Goal: Transaction & Acquisition: Download file/media

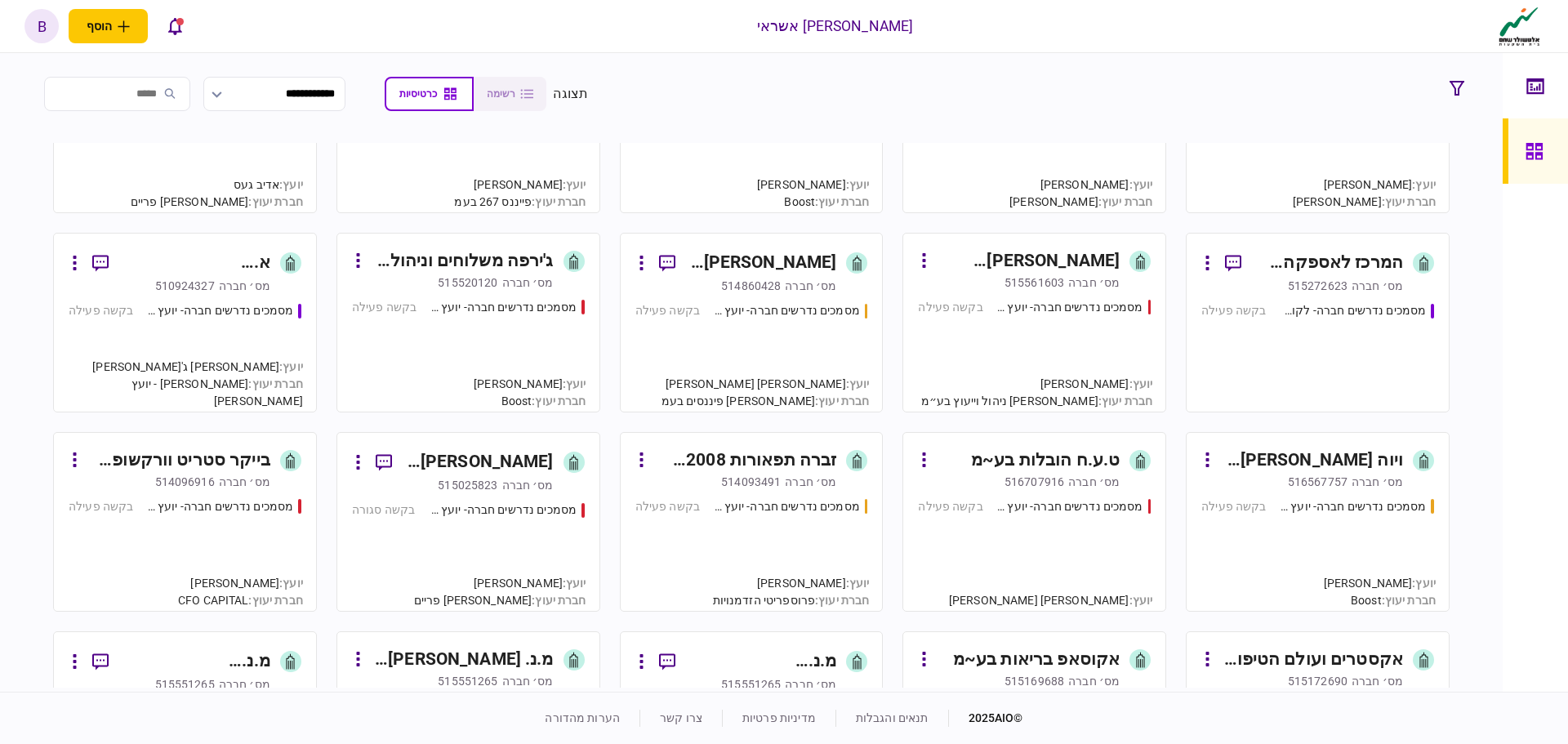
scroll to position [245, 0]
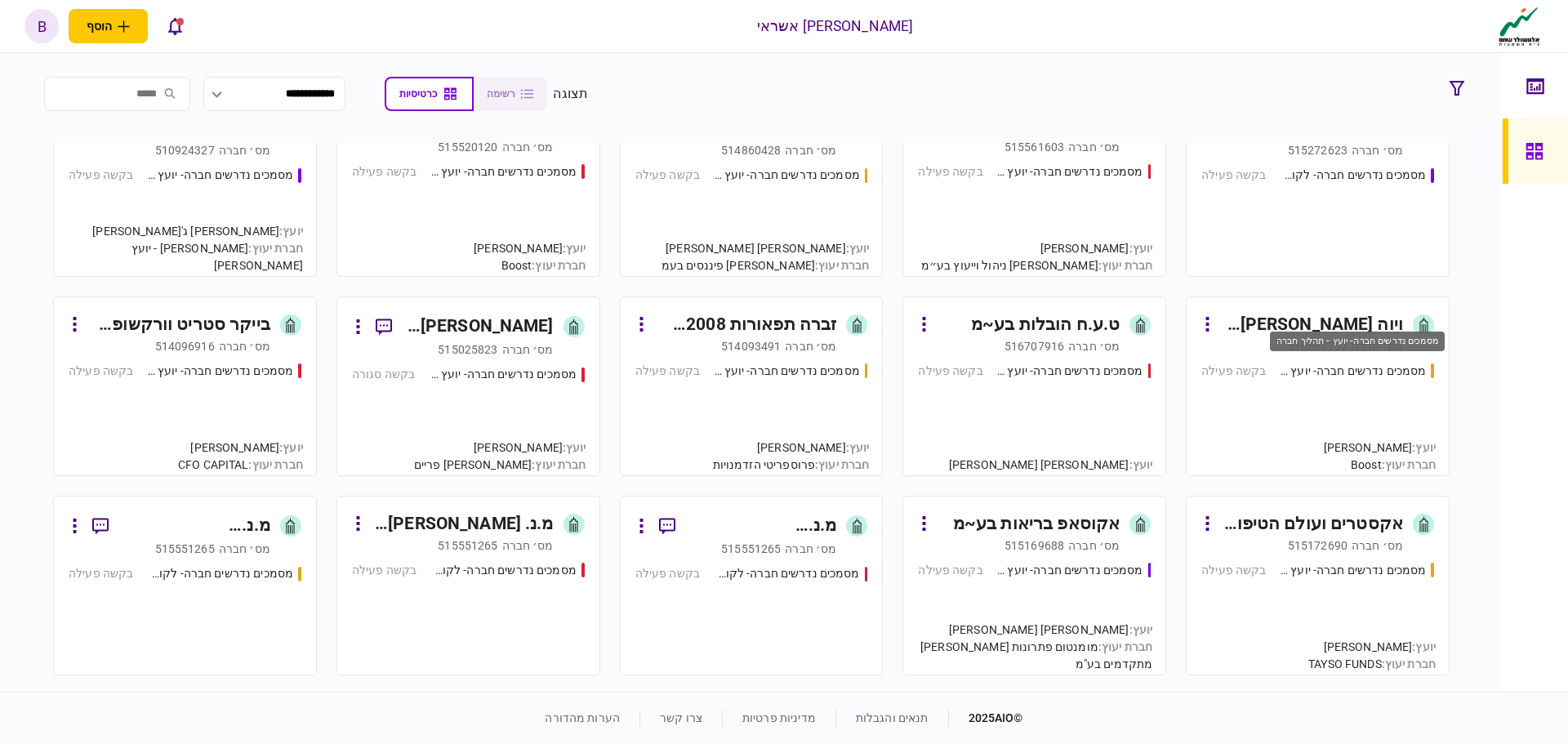
click at [1400, 364] on div "מסמכים נדרשים חברה- יועץ - תהליך חברה" at bounding box center [1352, 371] width 147 height 18
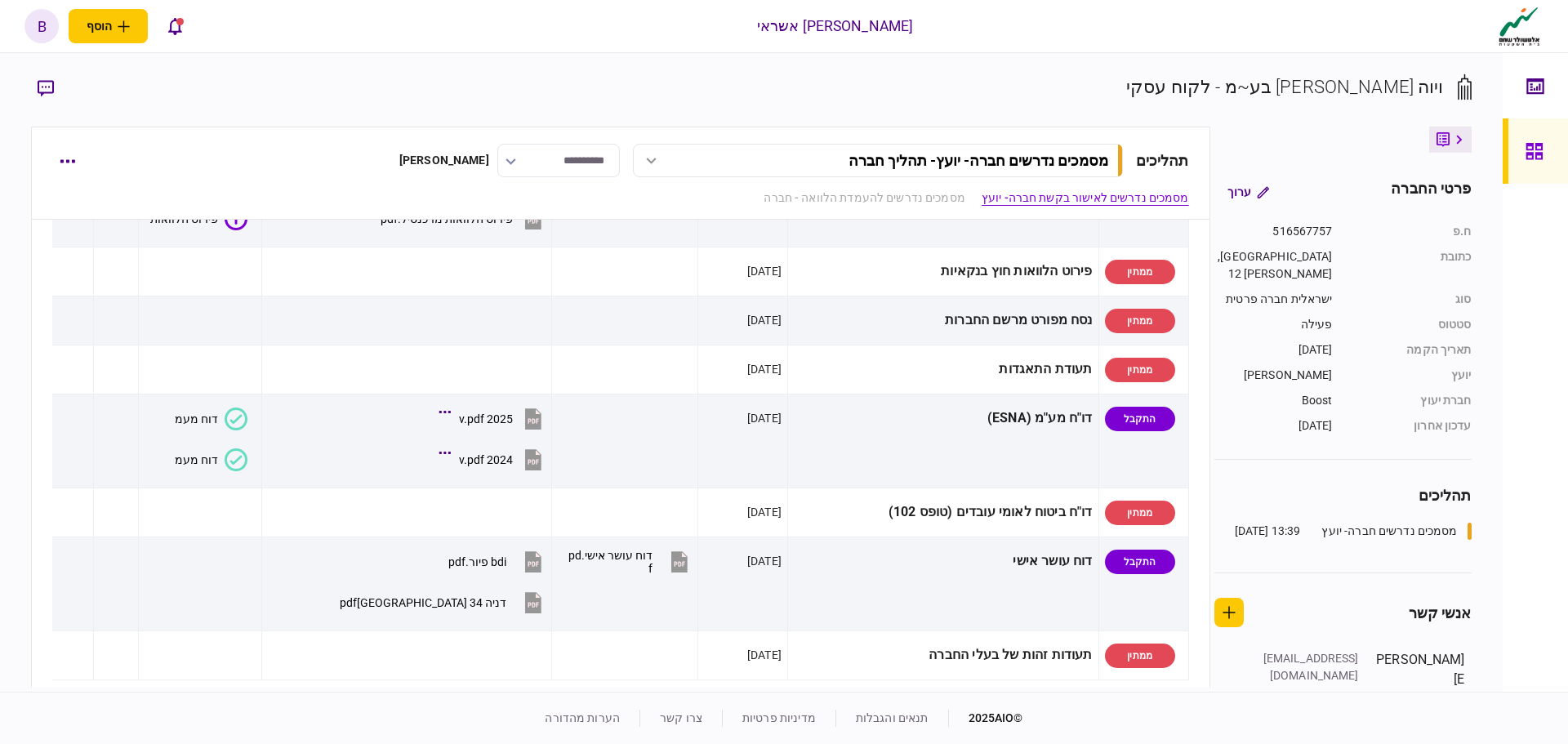
scroll to position [653, 0]
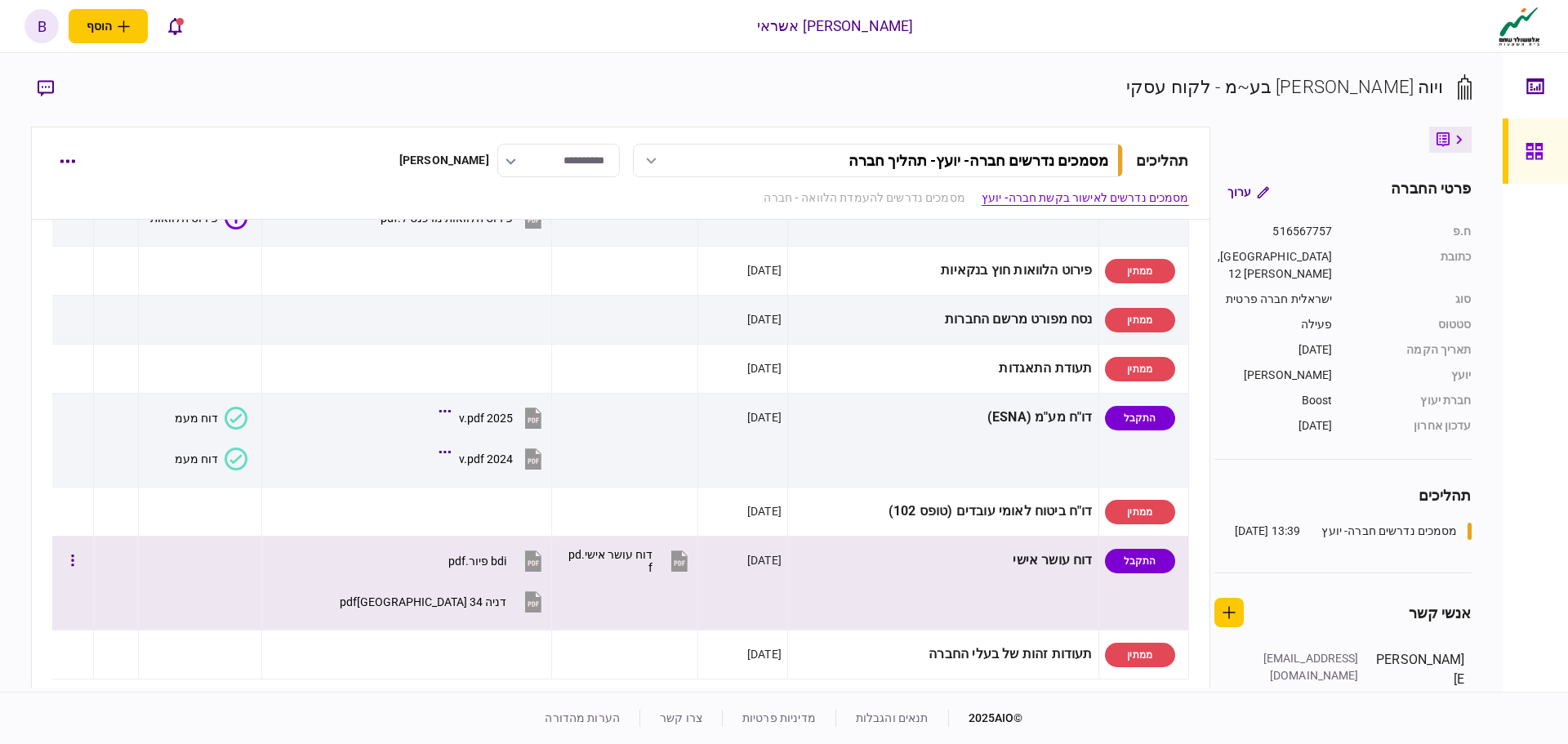
click at [493, 556] on div "bdi פיור.pdf" at bounding box center [477, 561] width 58 height 13
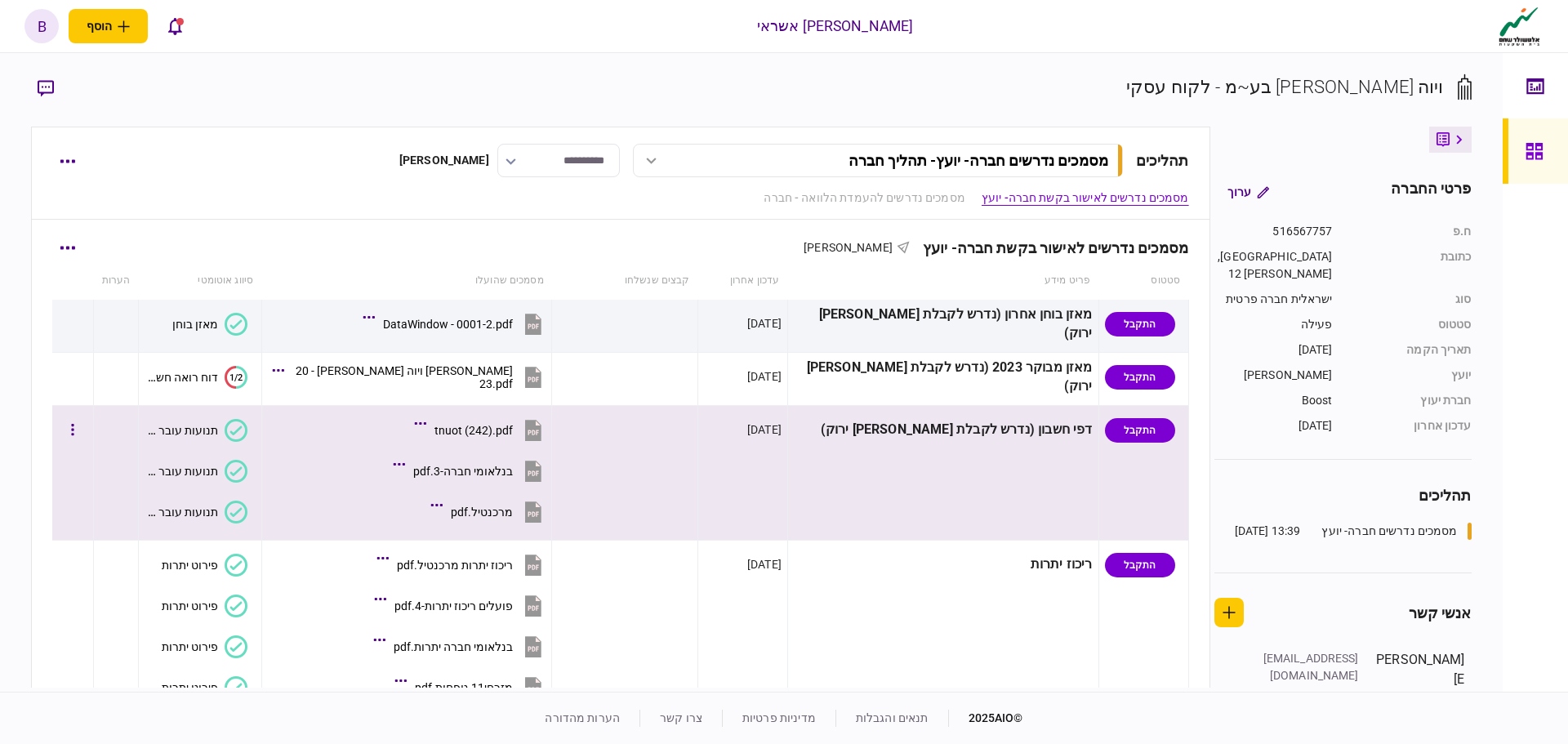
scroll to position [0, 0]
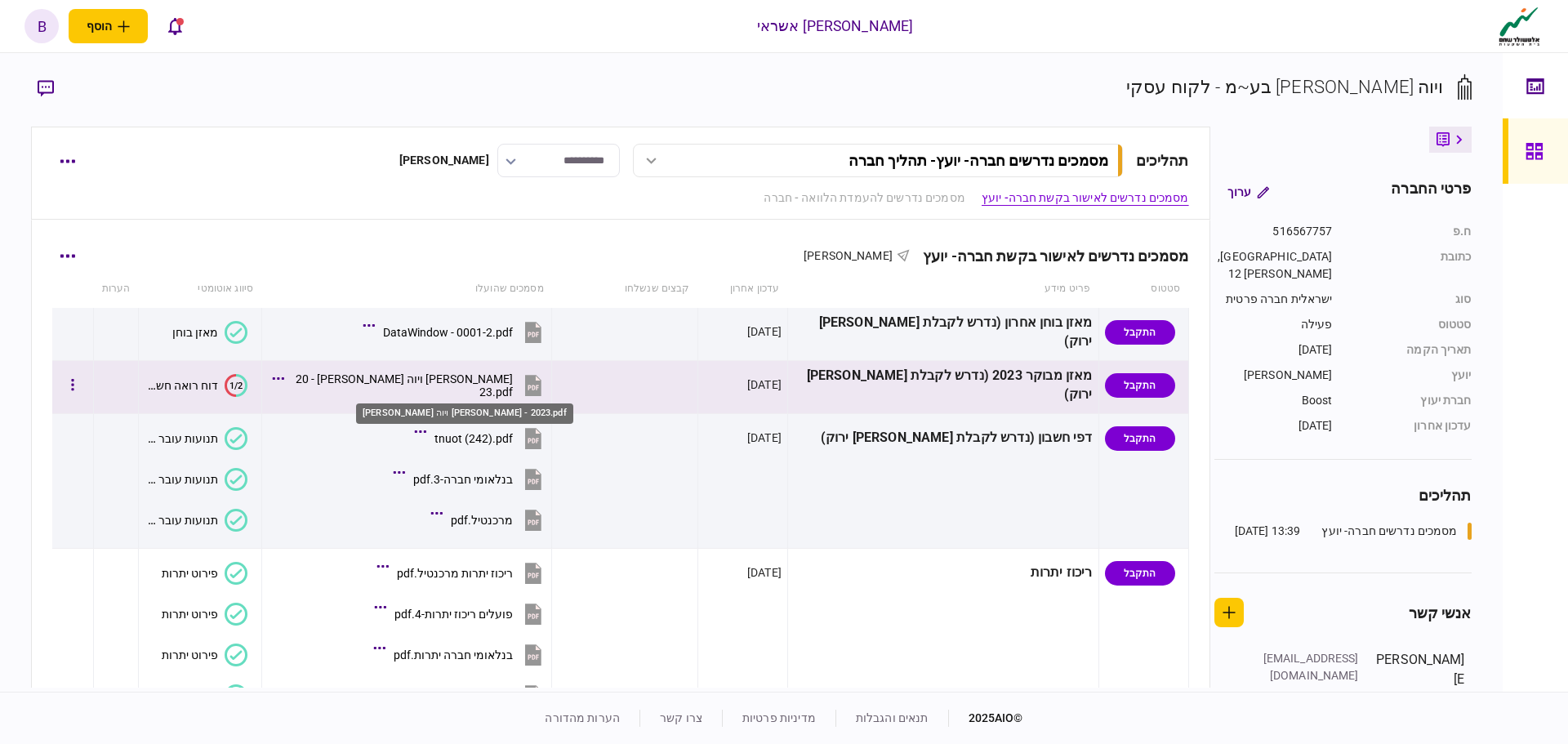
click at [462, 382] on div "[PERSON_NAME] ויוה [PERSON_NAME] - 2023.pdf" at bounding box center [403, 385] width 221 height 26
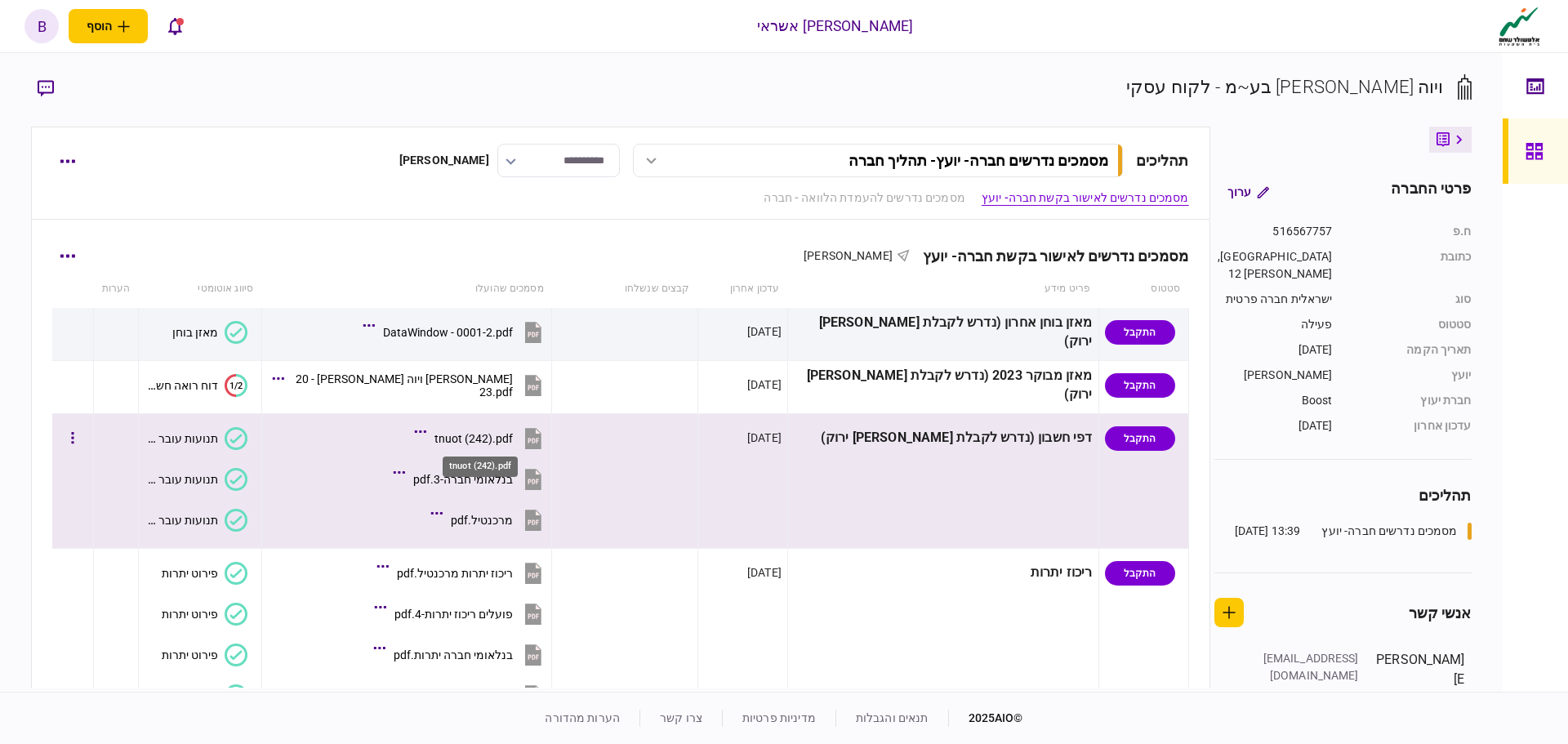
click at [501, 438] on div "tnuot (242).pdf" at bounding box center [473, 438] width 78 height 13
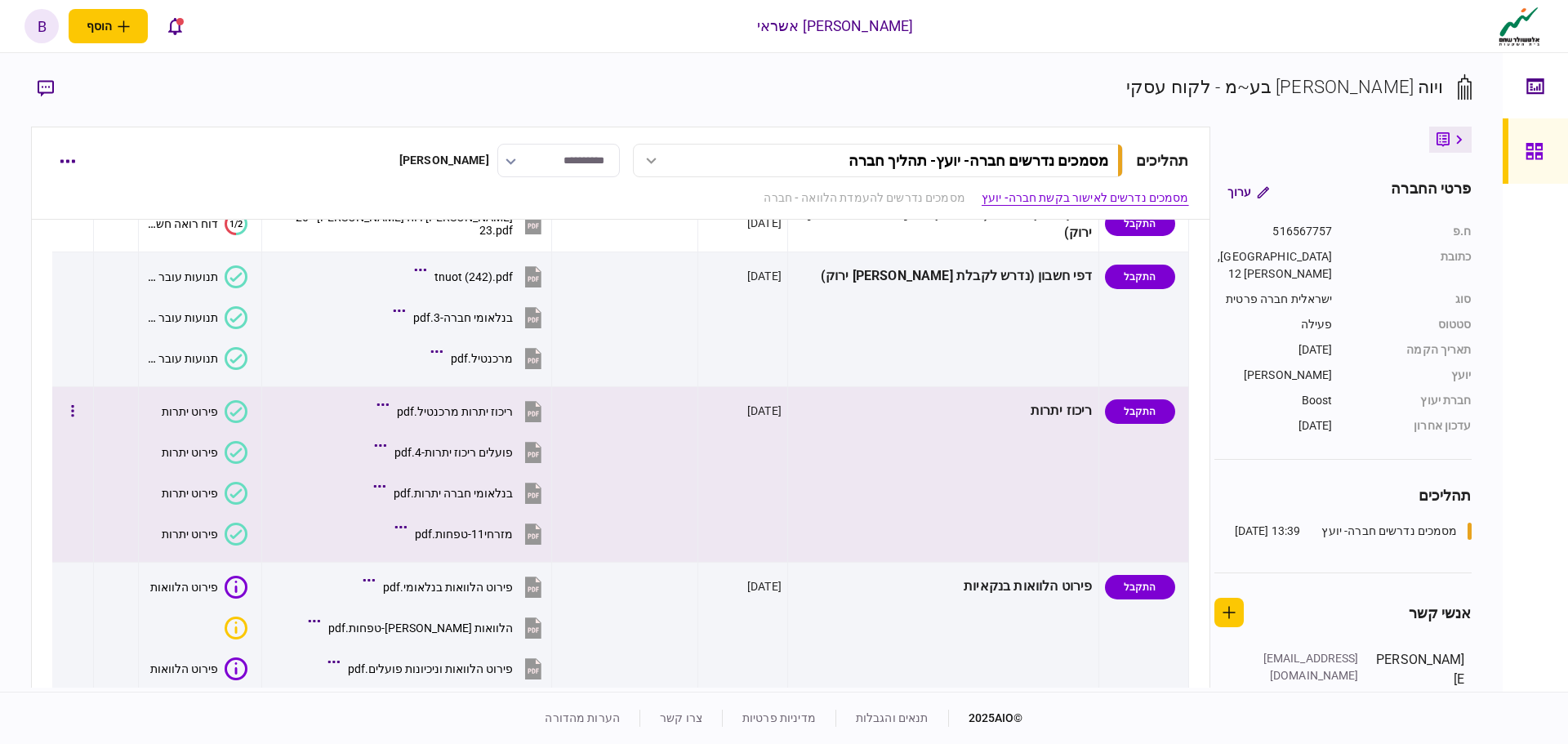
scroll to position [163, 0]
click at [467, 537] on div "מזרחי11-טפחות.pdf" at bounding box center [464, 532] width 98 height 13
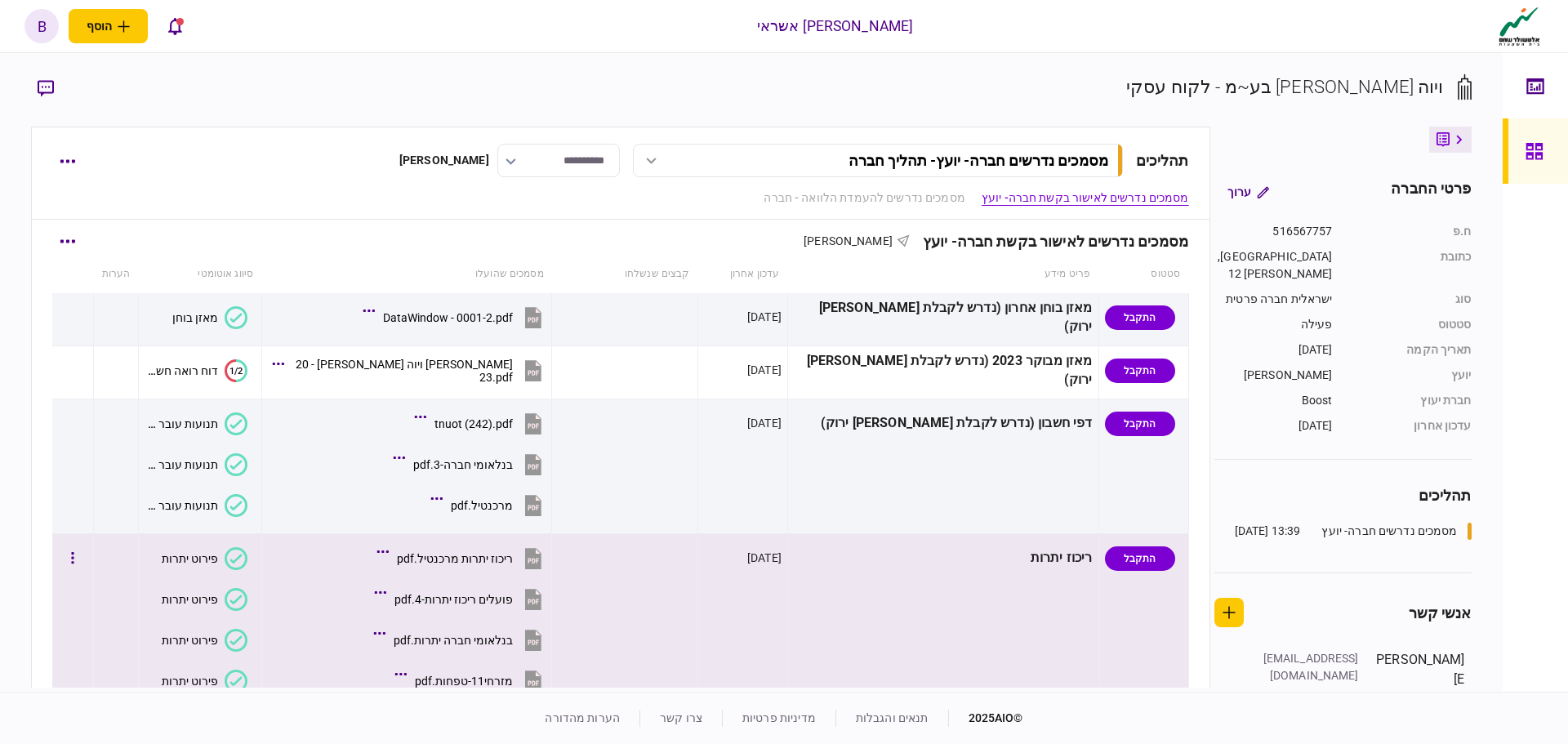
scroll to position [0, 0]
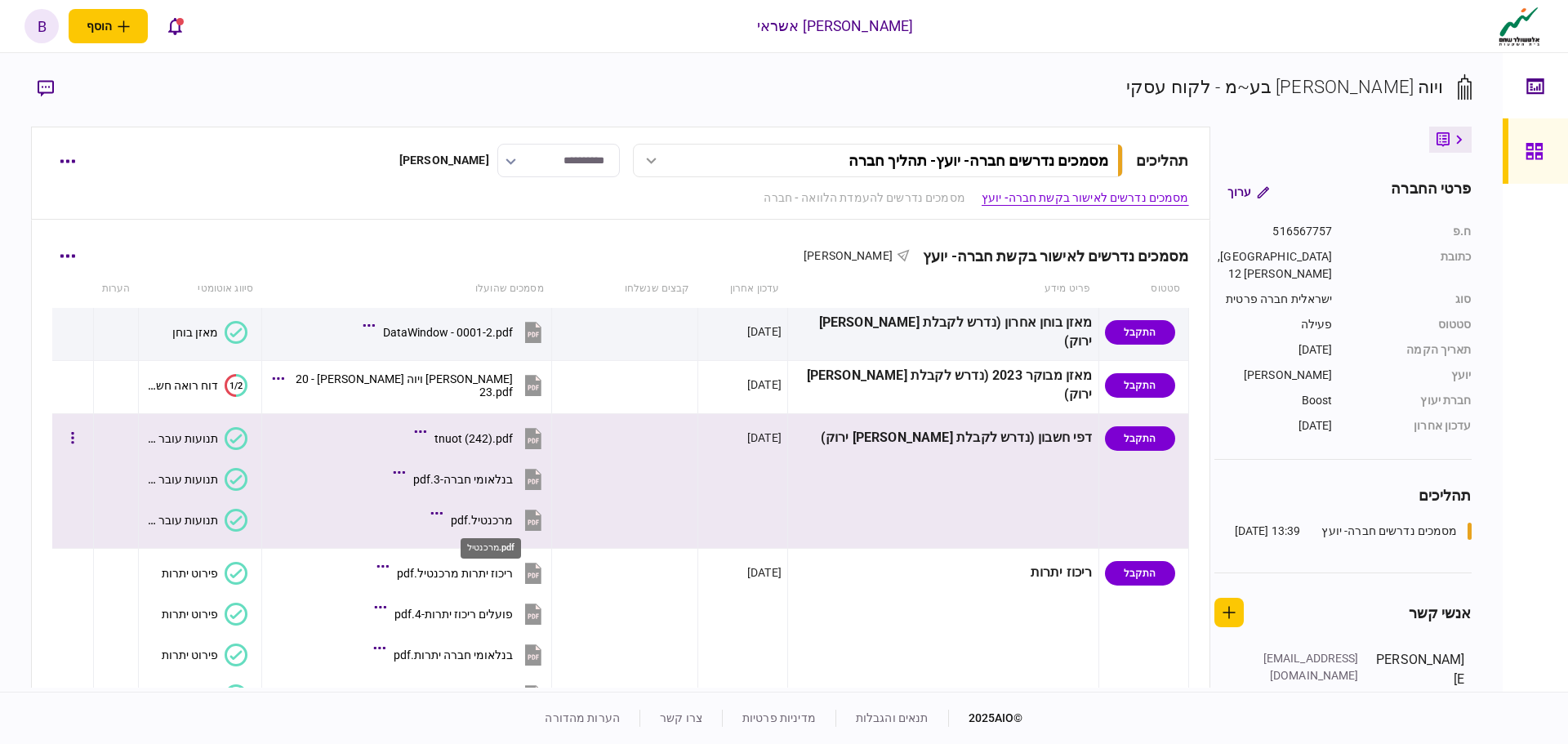
click at [492, 522] on div "מרכנטיל.pdf" at bounding box center [481, 520] width 62 height 13
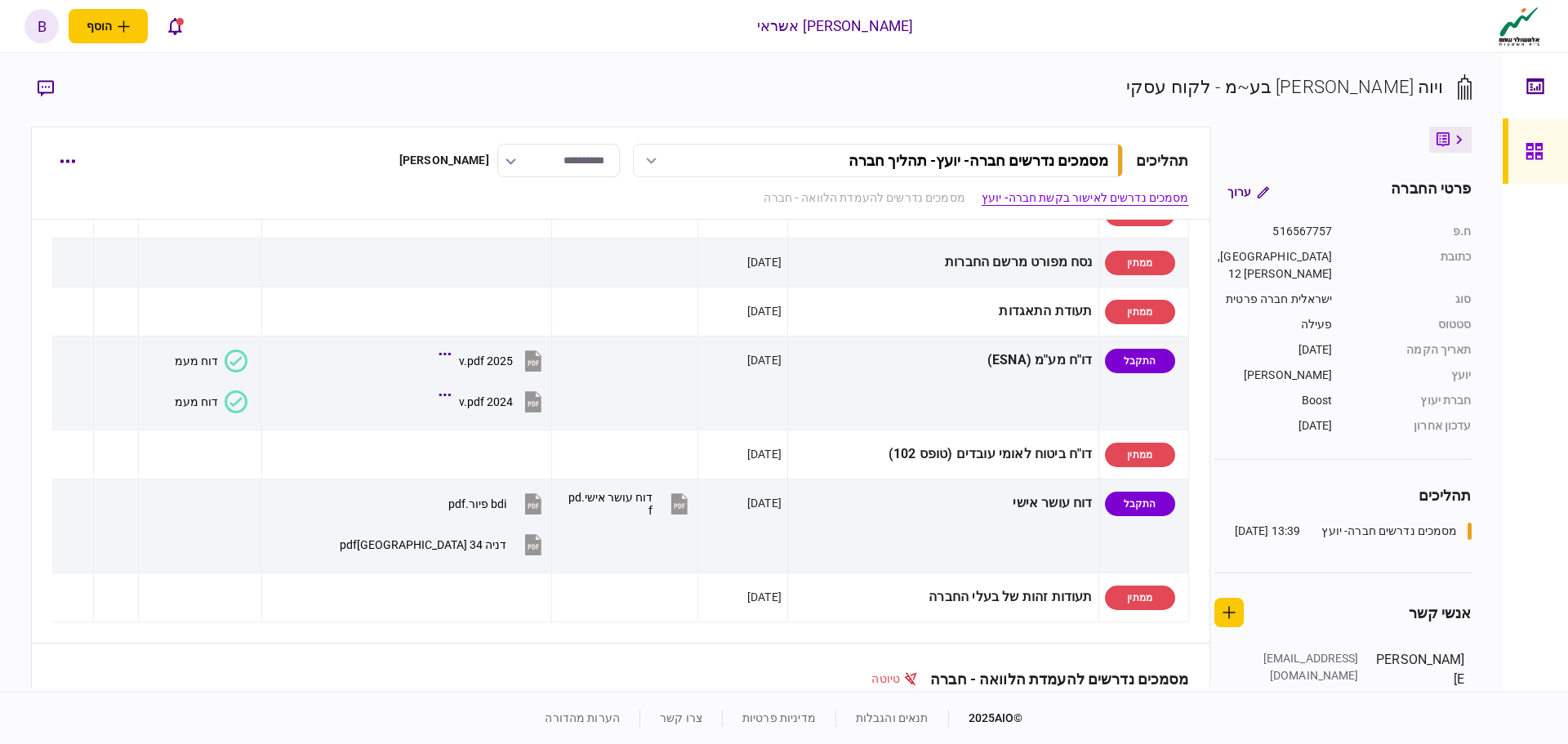
scroll to position [735, 0]
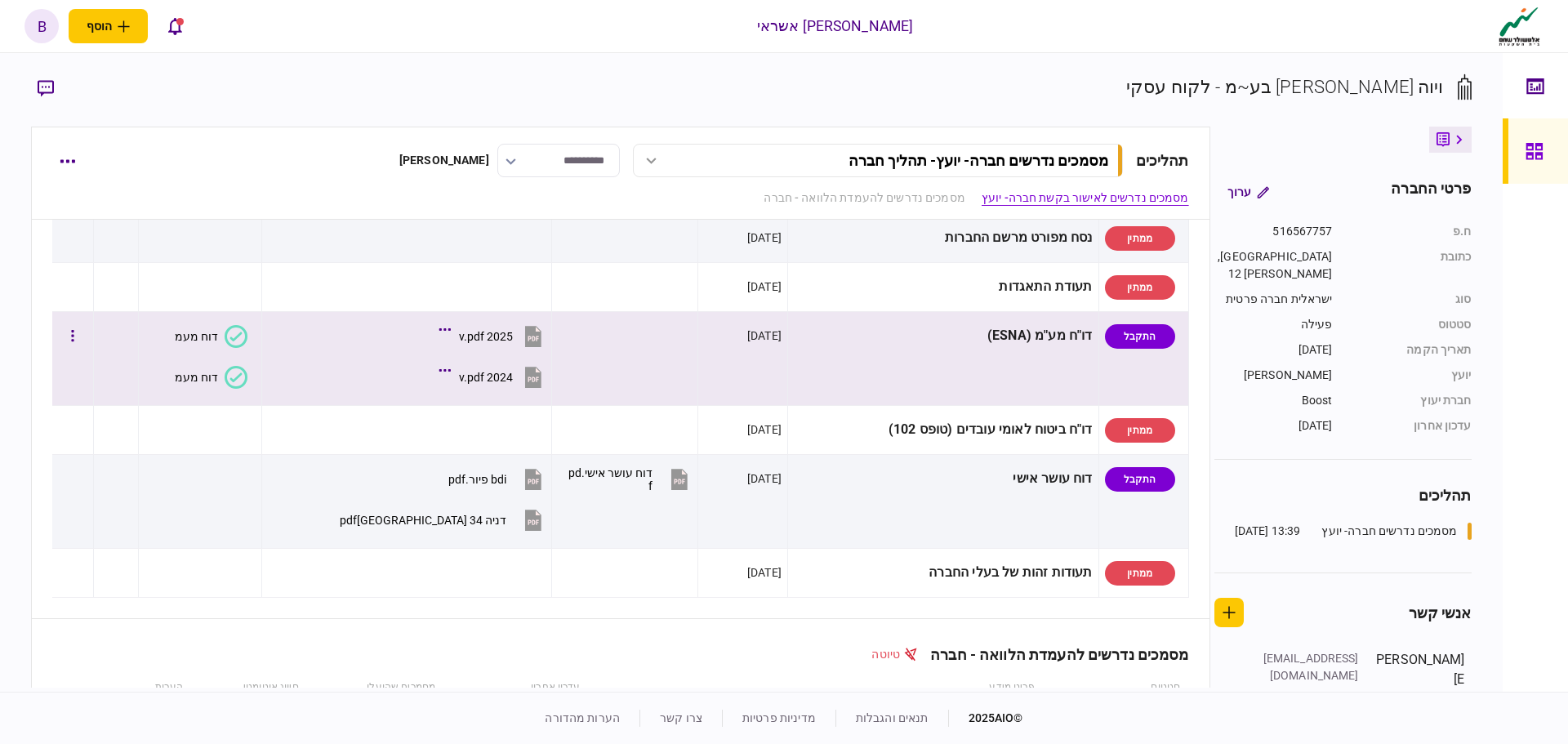
click at [490, 380] on div "2024 v.pdf" at bounding box center [486, 377] width 53 height 13
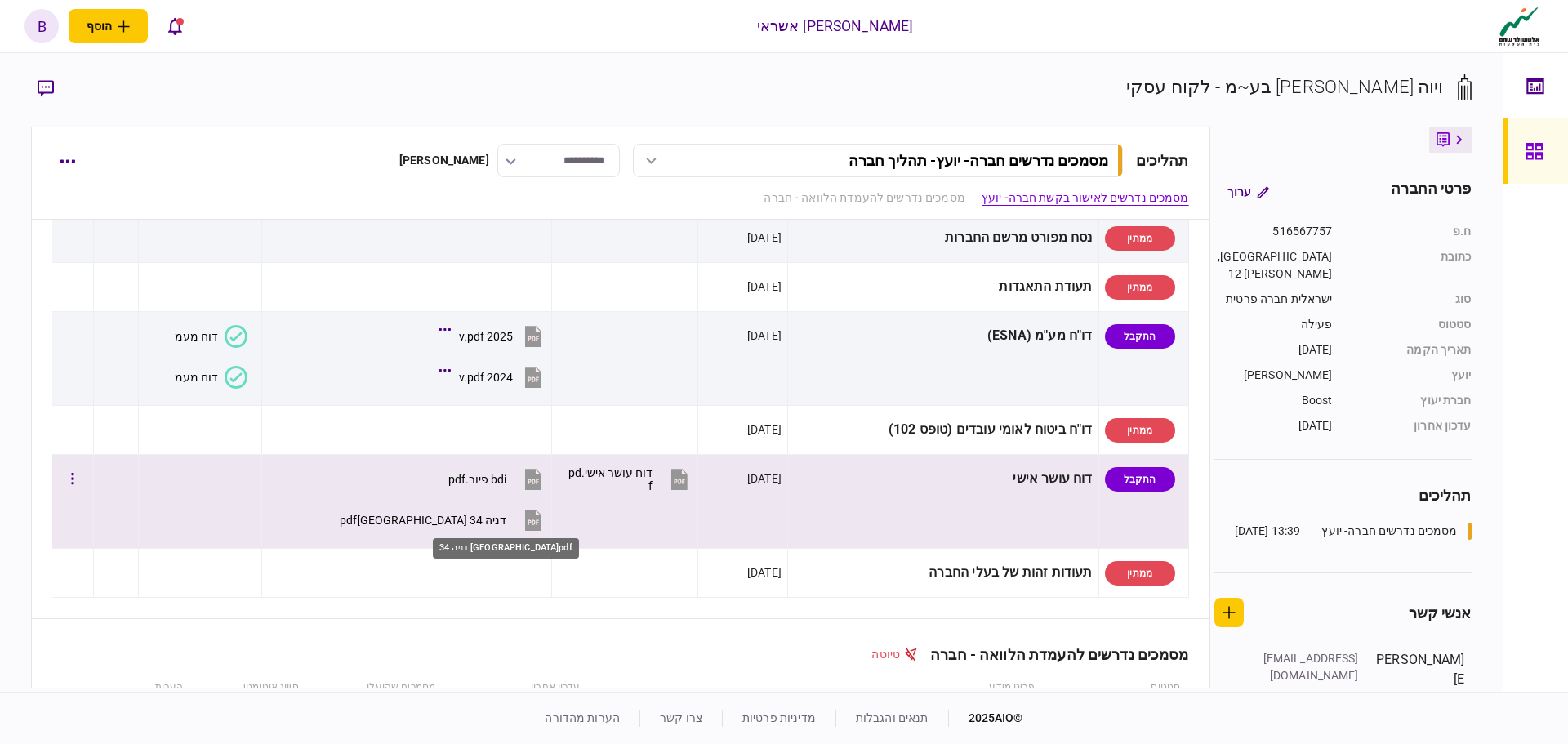
click at [484, 525] on div "דניה 34 [GEOGRAPHIC_DATA]pdf" at bounding box center [422, 520] width 167 height 13
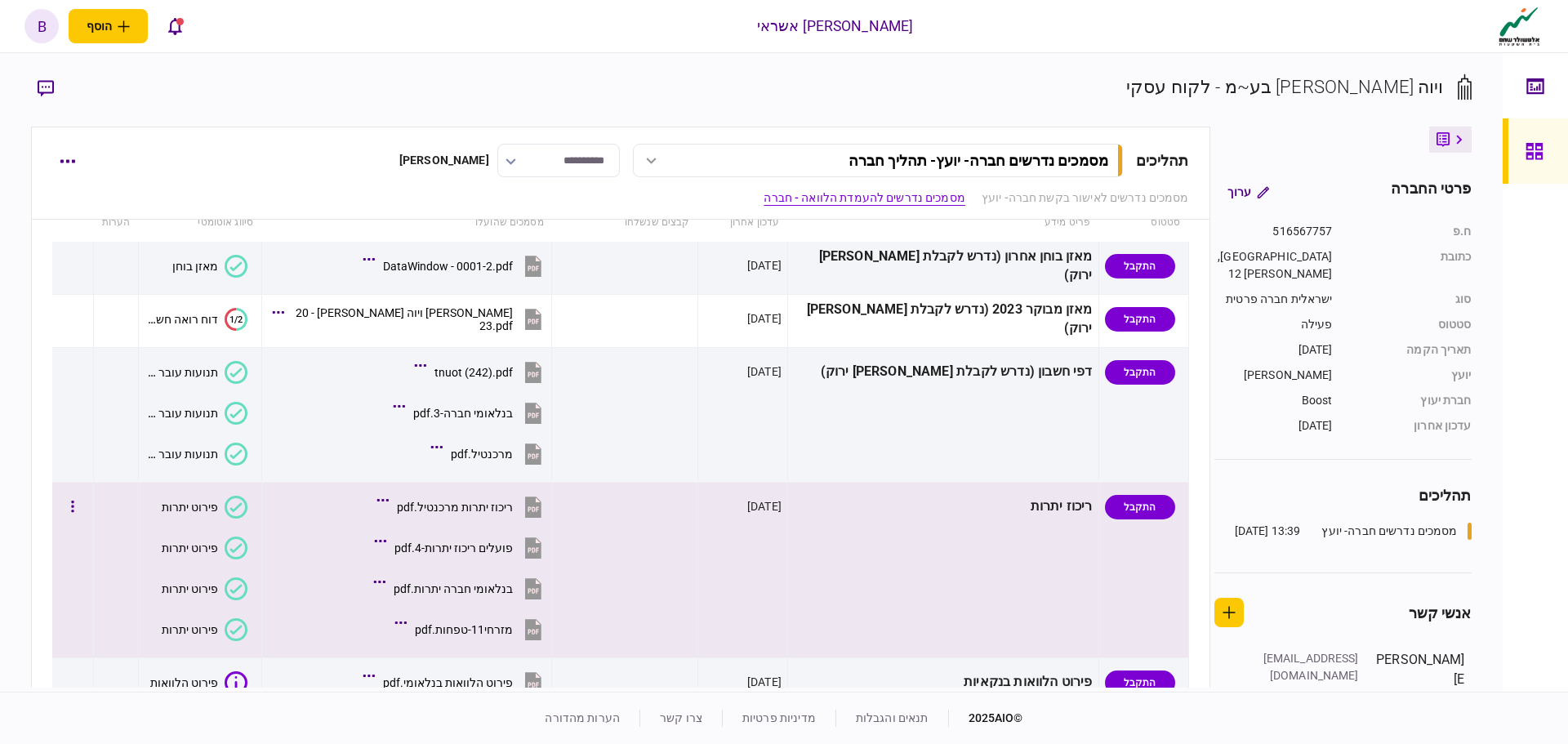
scroll to position [0, 0]
